Goal: Transaction & Acquisition: Purchase product/service

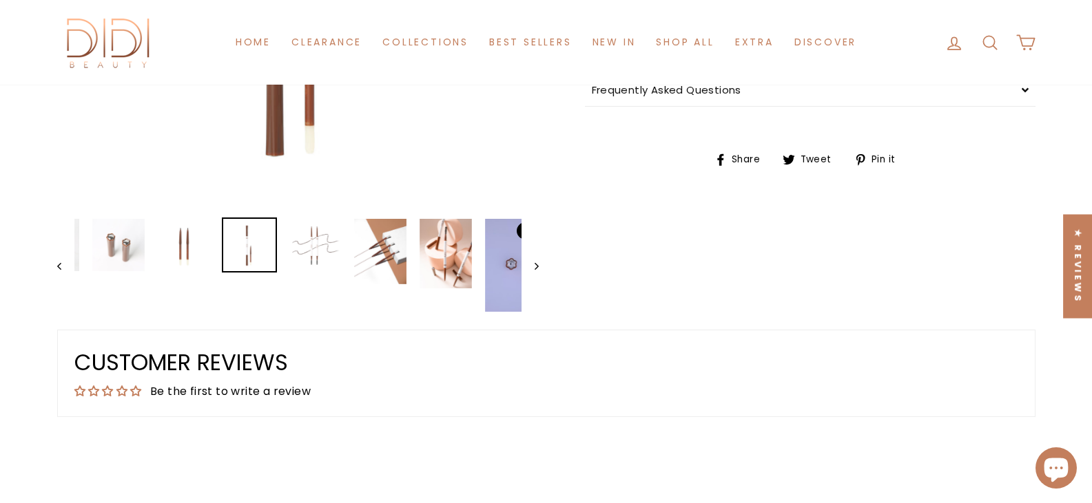
scroll to position [482, 0]
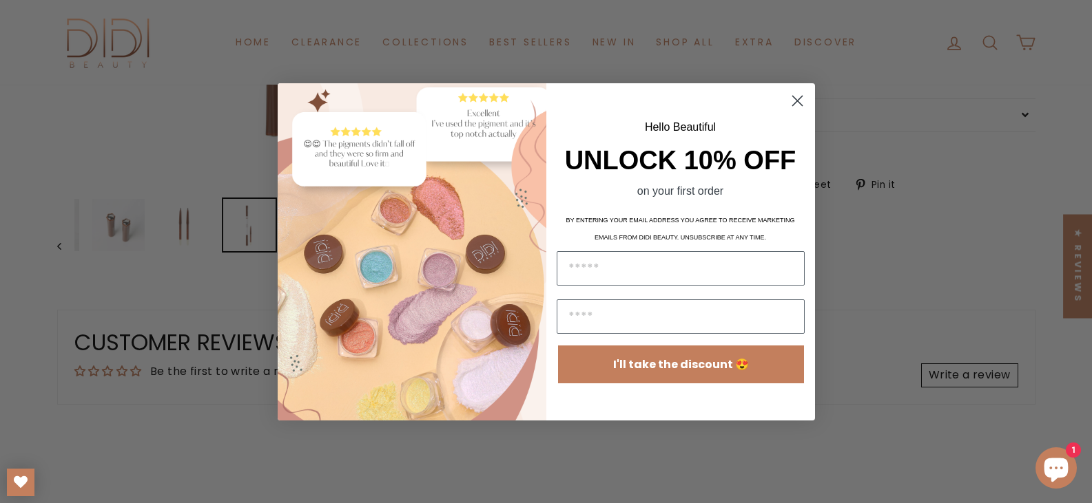
click at [799, 96] on circle "Close dialog" at bounding box center [796, 100] width 23 height 23
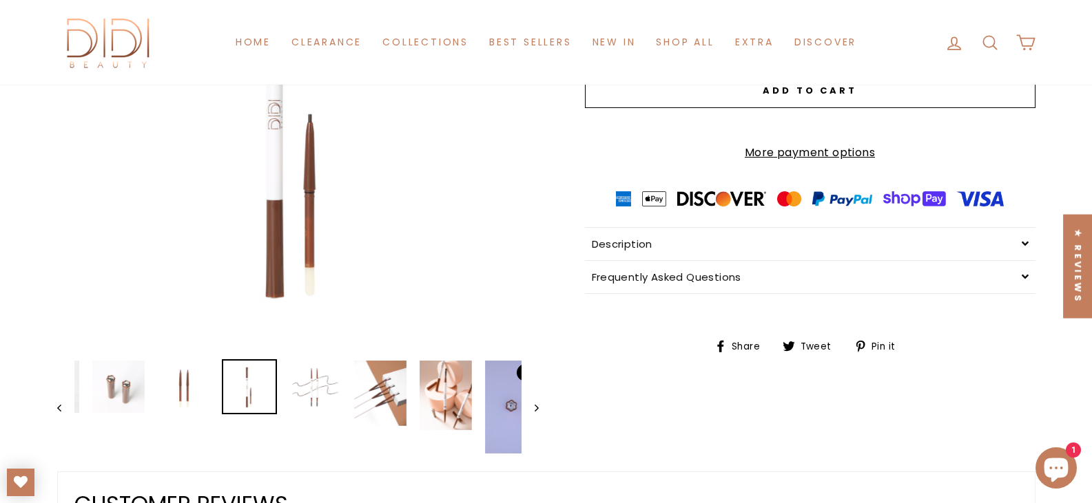
scroll to position [276, 0]
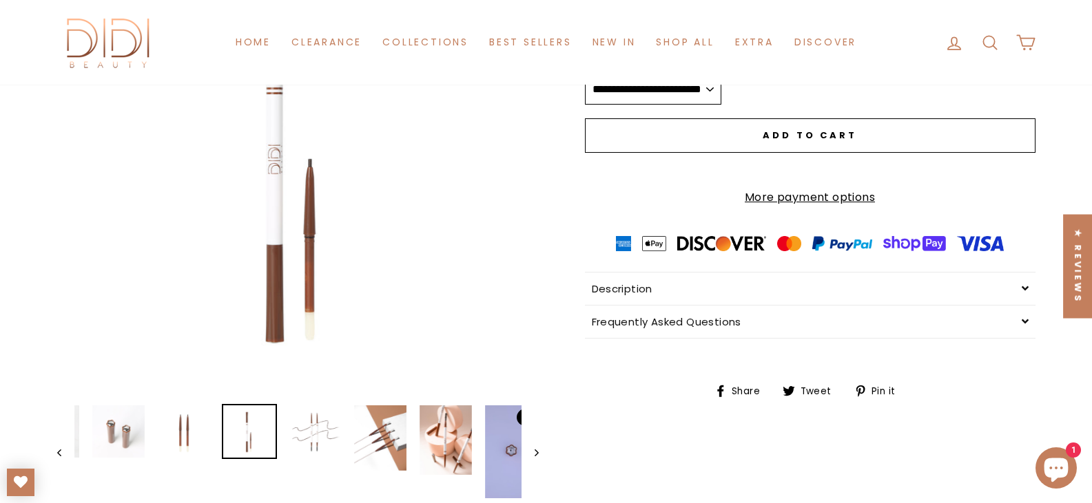
click at [538, 456] on icon "Next" at bounding box center [536, 453] width 4 height 7
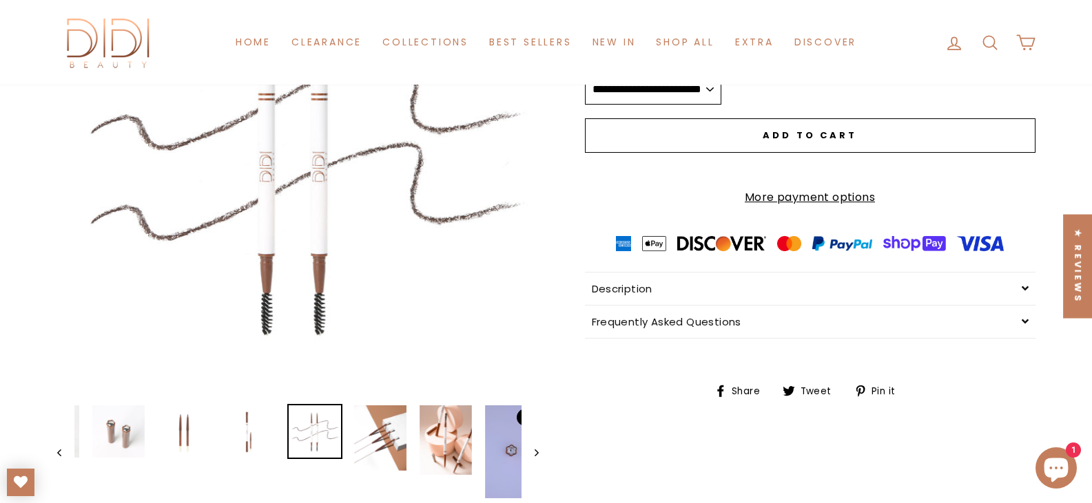
click at [538, 456] on icon "Next" at bounding box center [536, 453] width 4 height 7
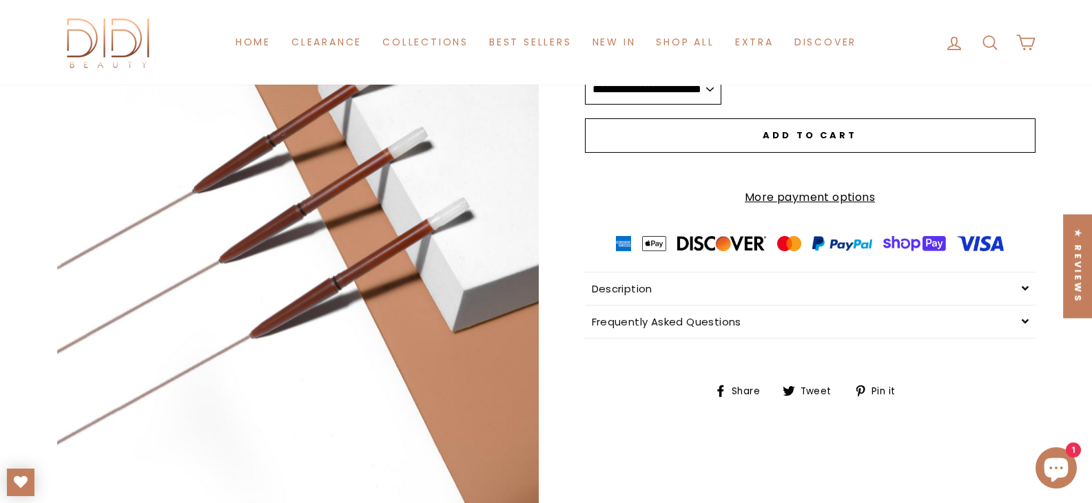
click at [538, 456] on button "Close (esc)" at bounding box center [297, 214] width 481 height 602
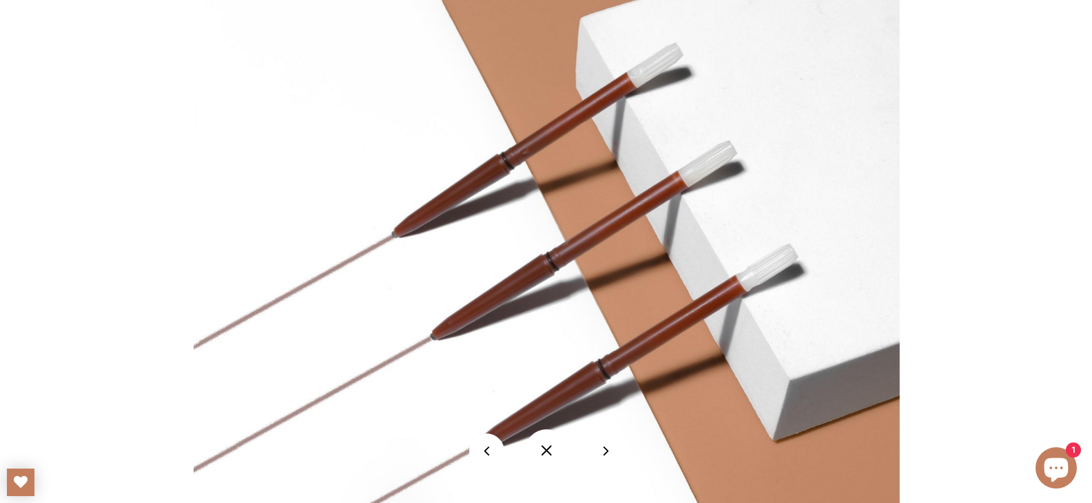
click at [603, 453] on button at bounding box center [605, 451] width 35 height 35
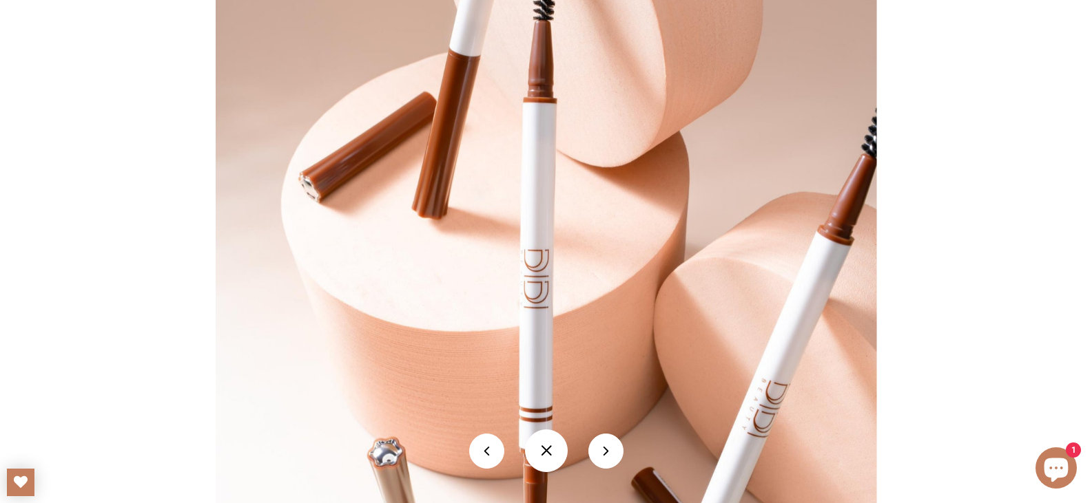
click at [602, 450] on button at bounding box center [605, 451] width 35 height 35
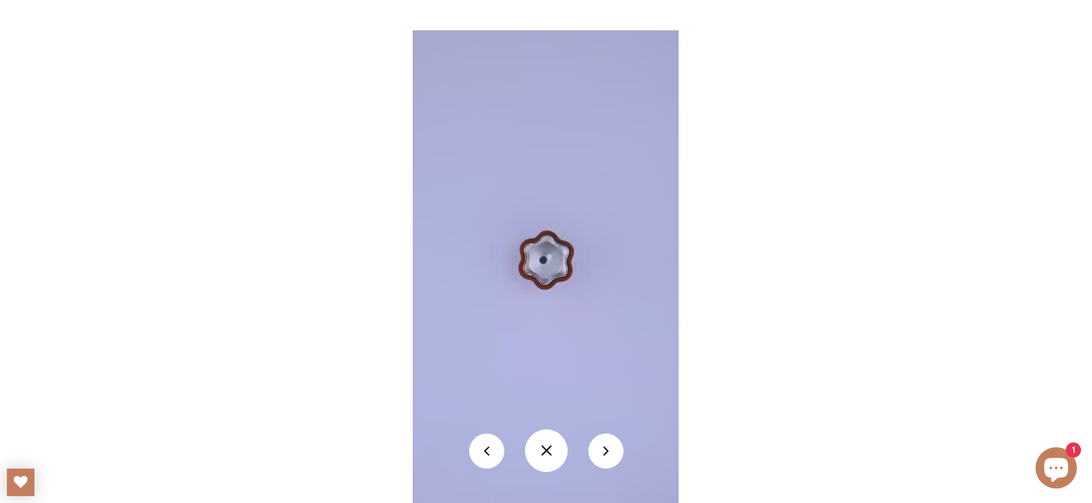
click at [602, 450] on button at bounding box center [605, 451] width 35 height 35
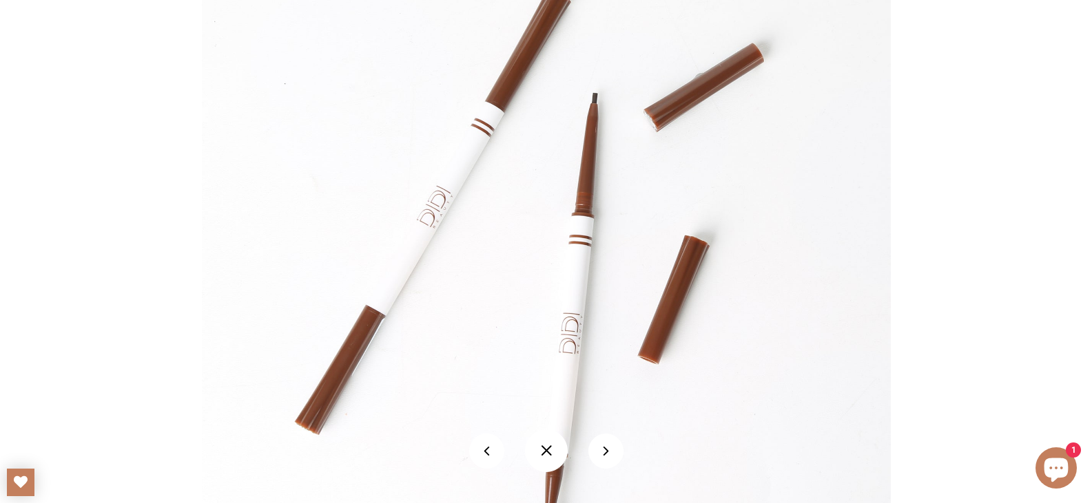
click at [602, 450] on button at bounding box center [605, 451] width 35 height 35
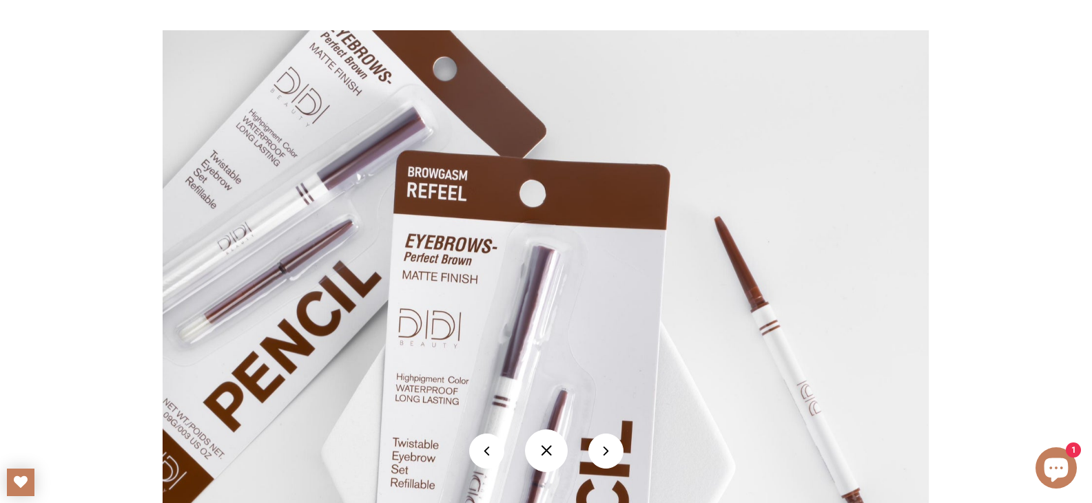
scroll to position [0, 0]
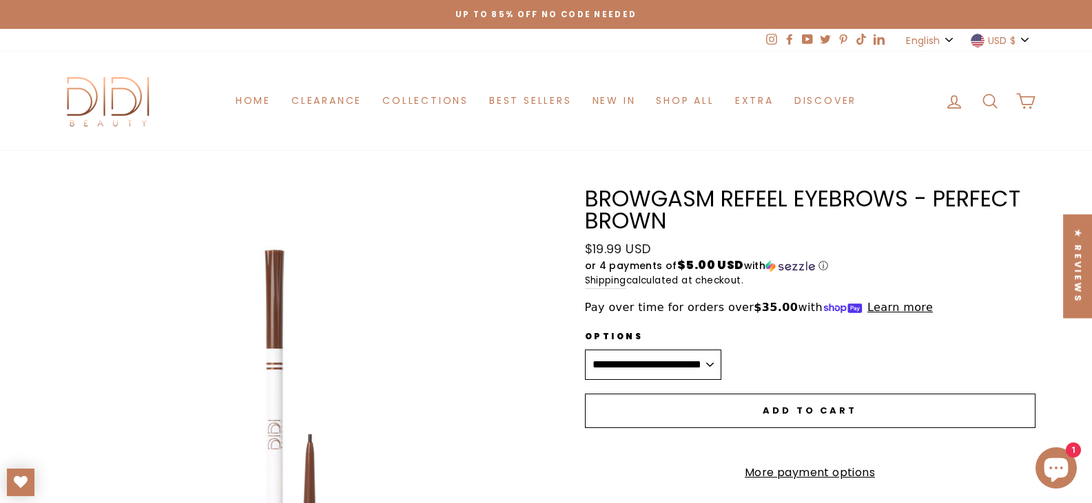
click at [721, 363] on select "**********" at bounding box center [653, 365] width 136 height 30
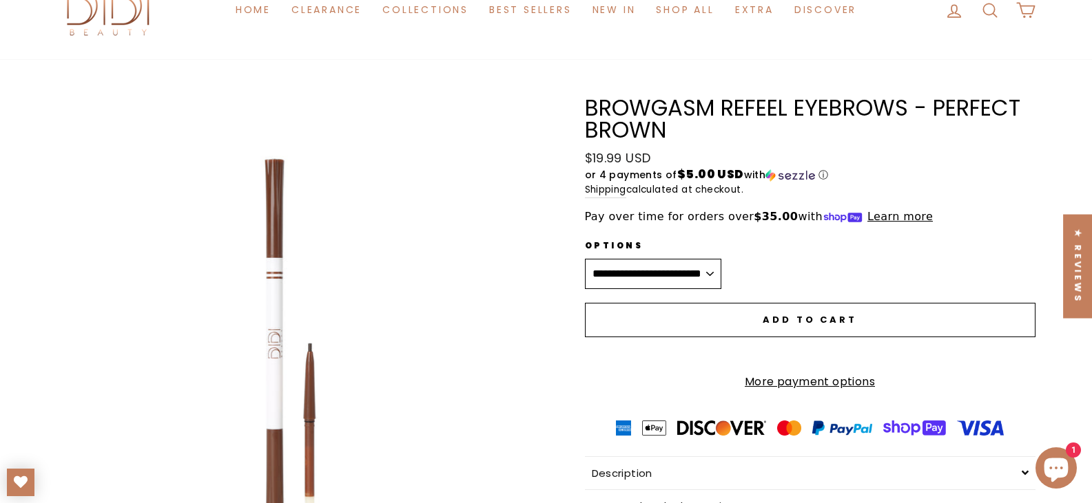
scroll to position [69, 0]
